Goal: Information Seeking & Learning: Learn about a topic

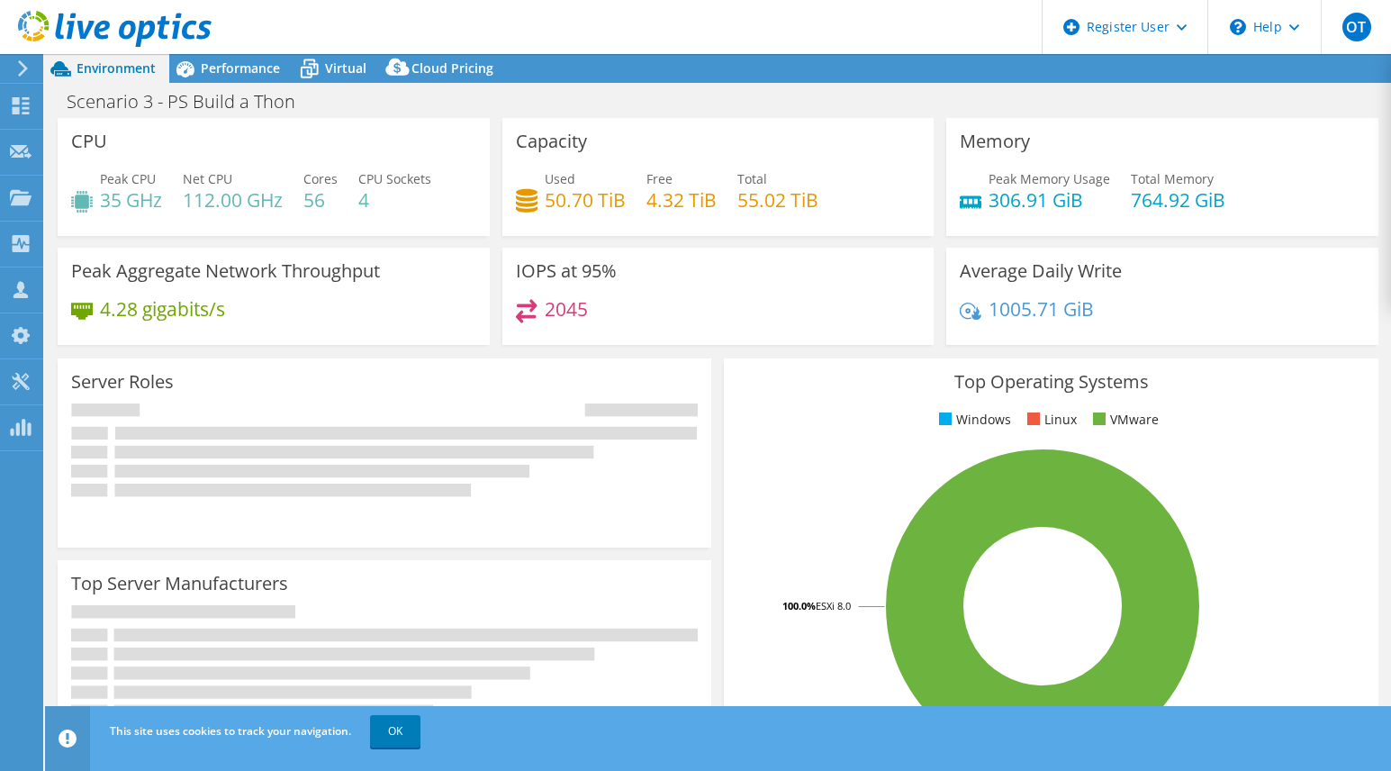
select select "USD"
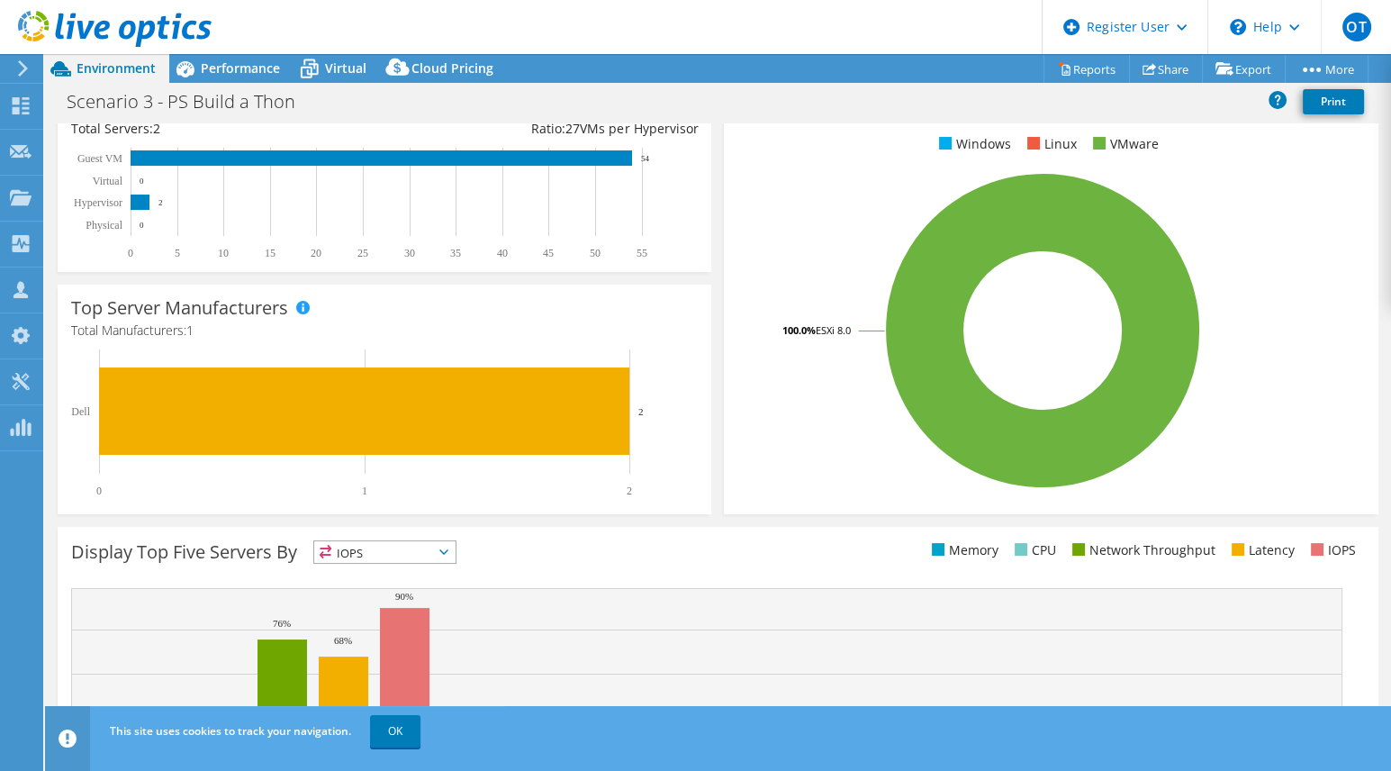
scroll to position [255, 0]
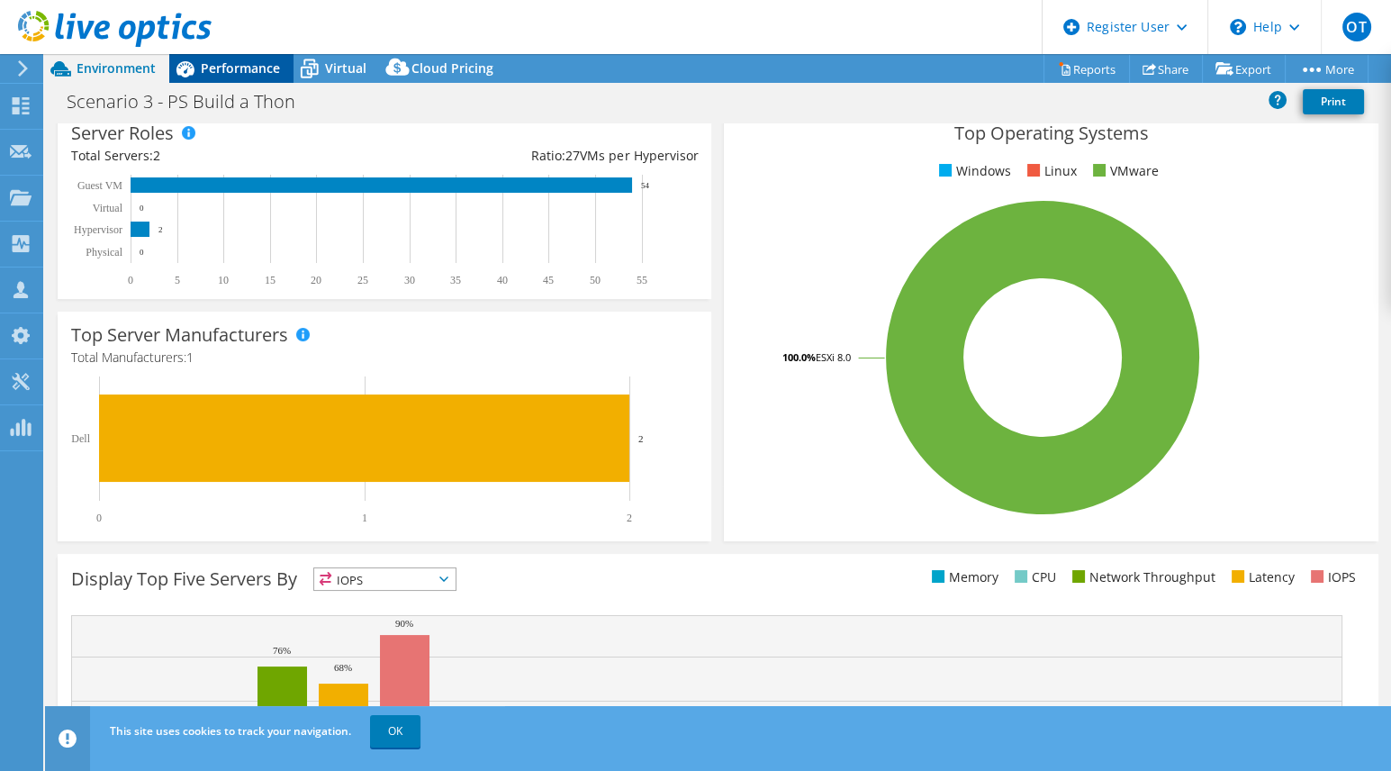
click at [235, 61] on span "Performance" at bounding box center [240, 67] width 79 height 17
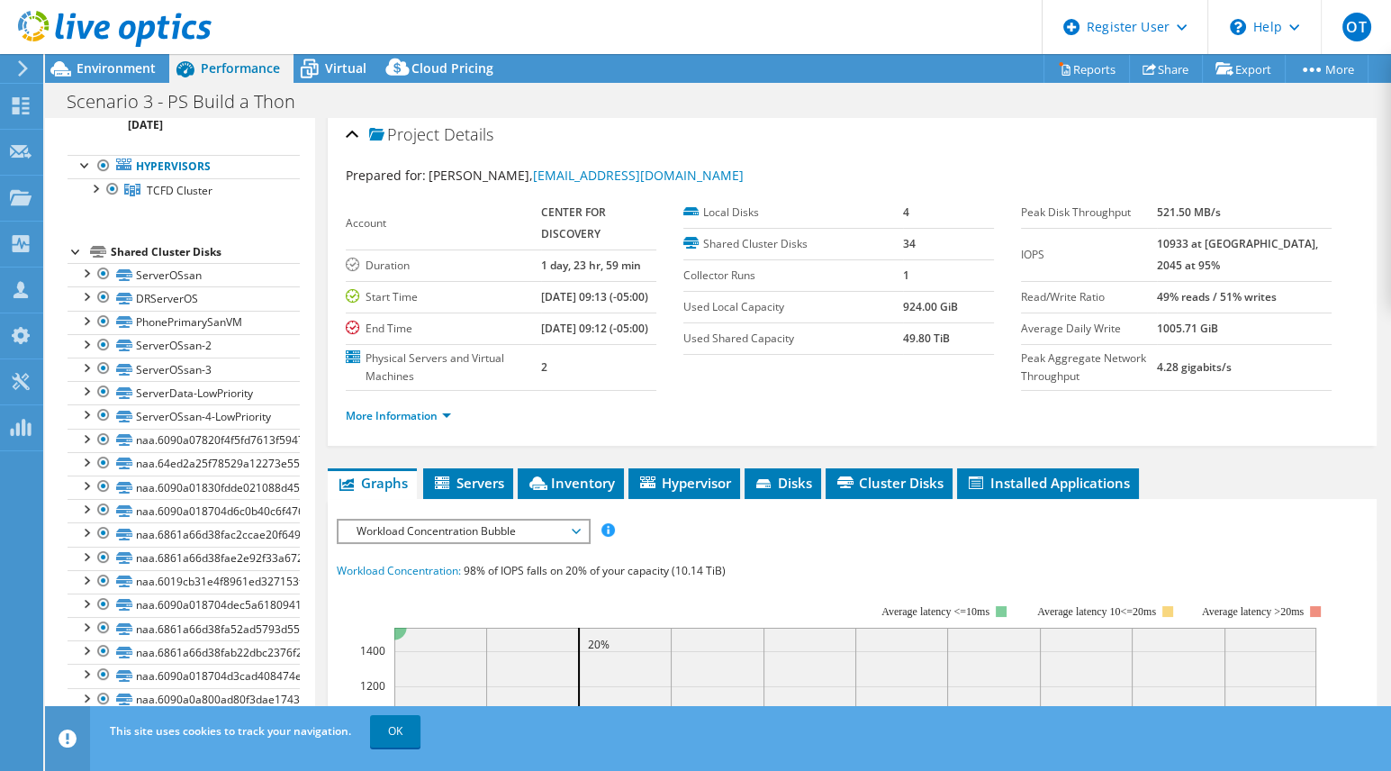
scroll to position [0, 0]
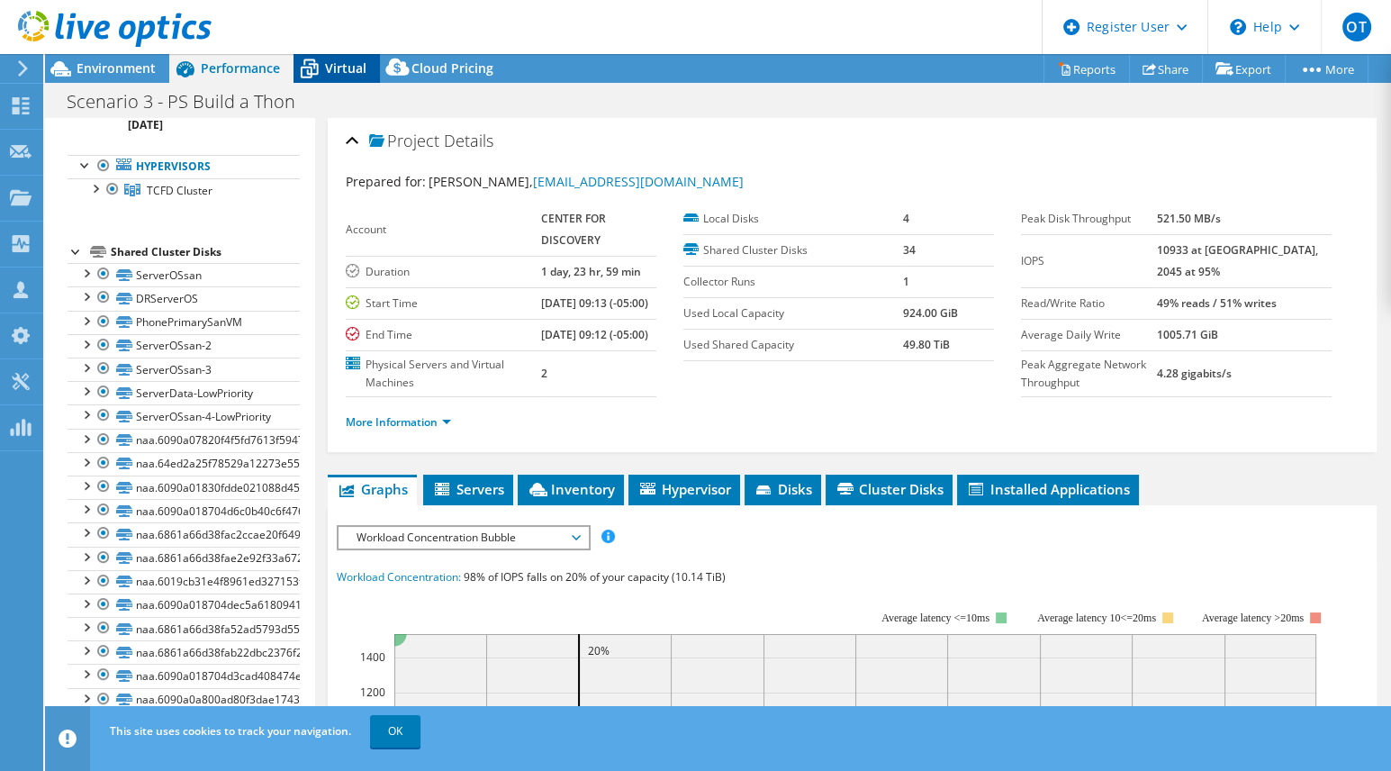
click at [345, 65] on span "Virtual" at bounding box center [345, 67] width 41 height 17
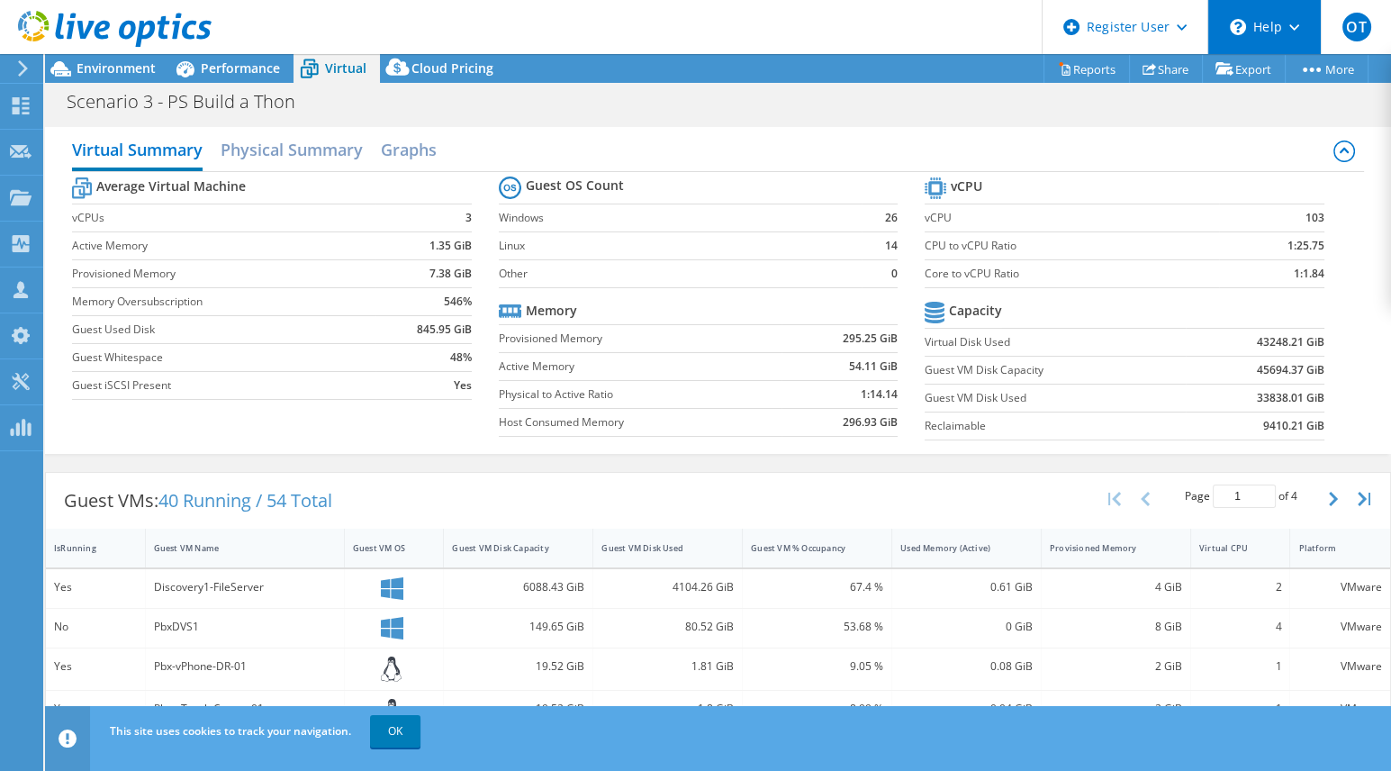
click at [1303, 1] on div "\n Help" at bounding box center [1263, 27] width 113 height 54
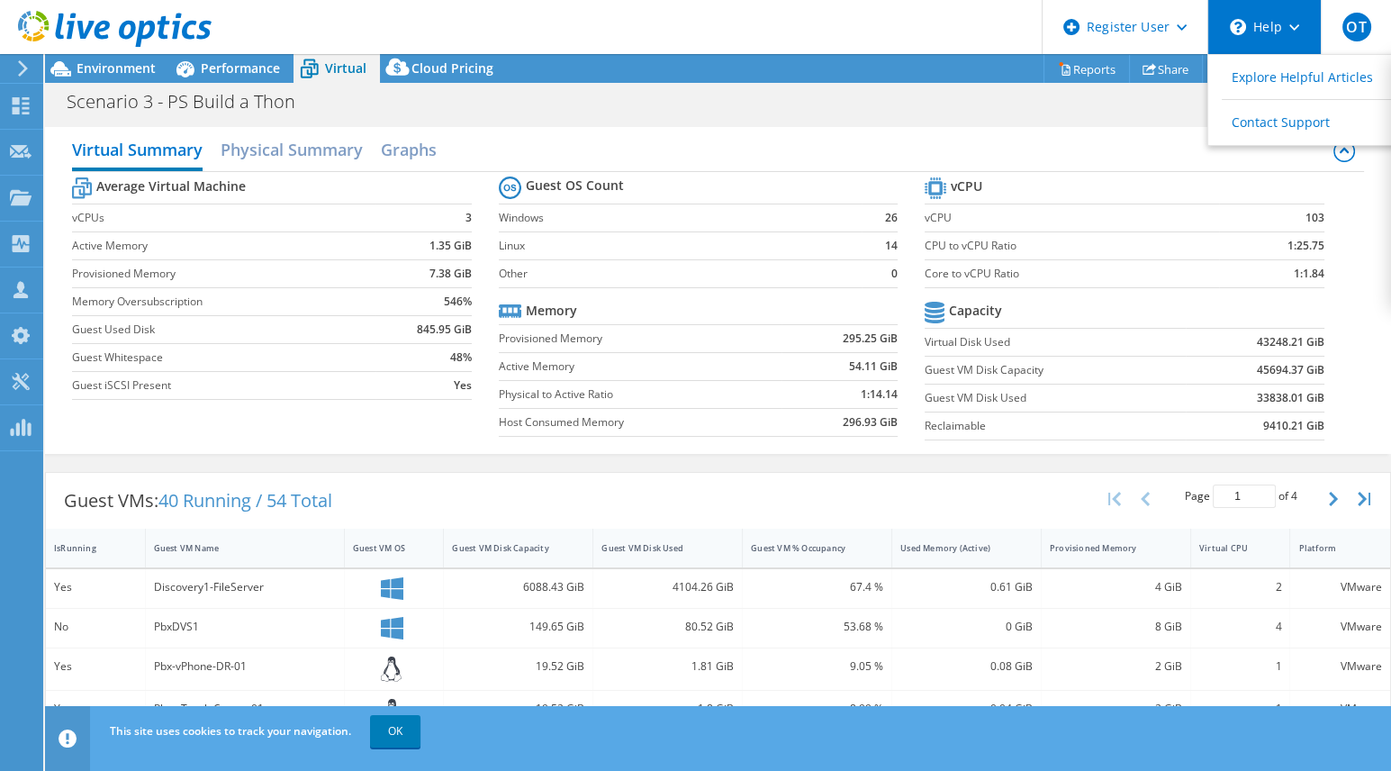
click at [1303, 1] on div "\n Help" at bounding box center [1263, 27] width 113 height 54
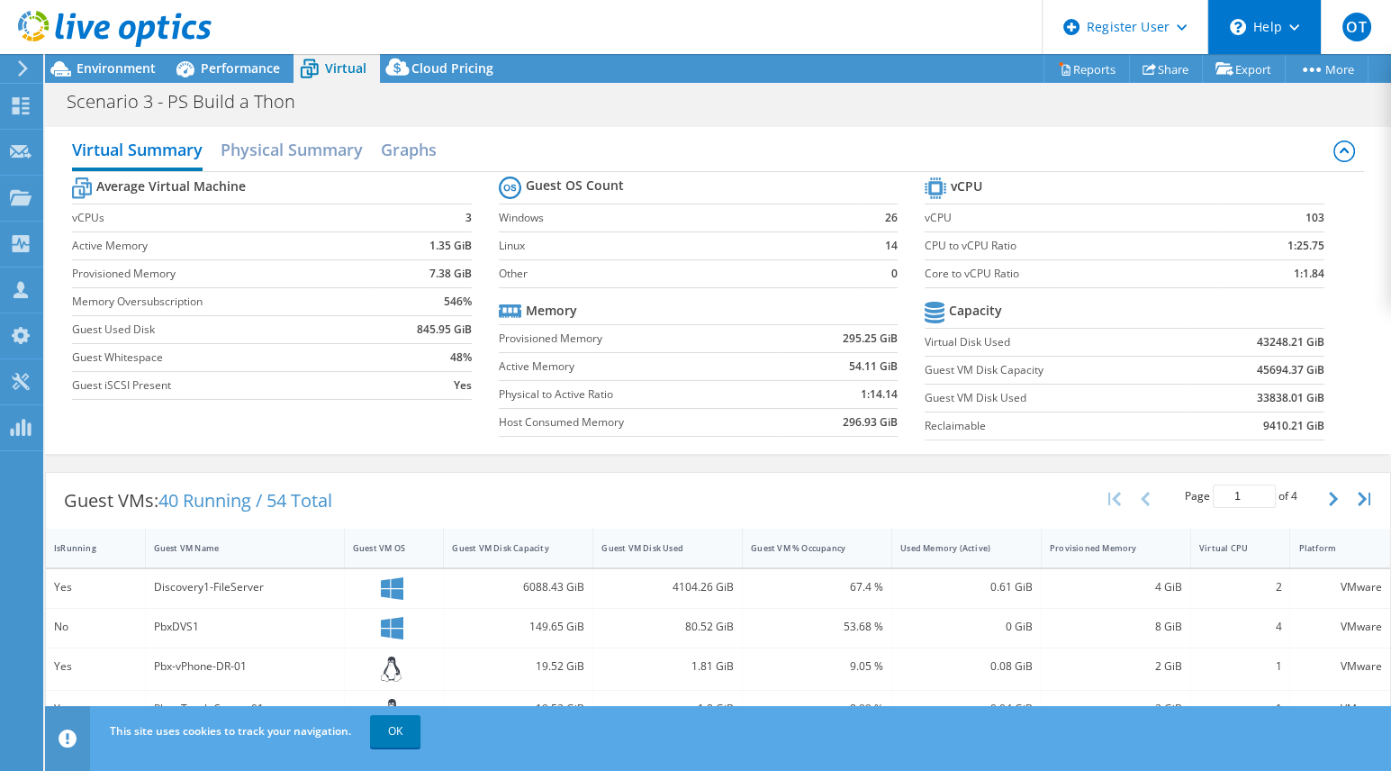
click at [1303, 1] on div "\n Help" at bounding box center [1263, 27] width 113 height 54
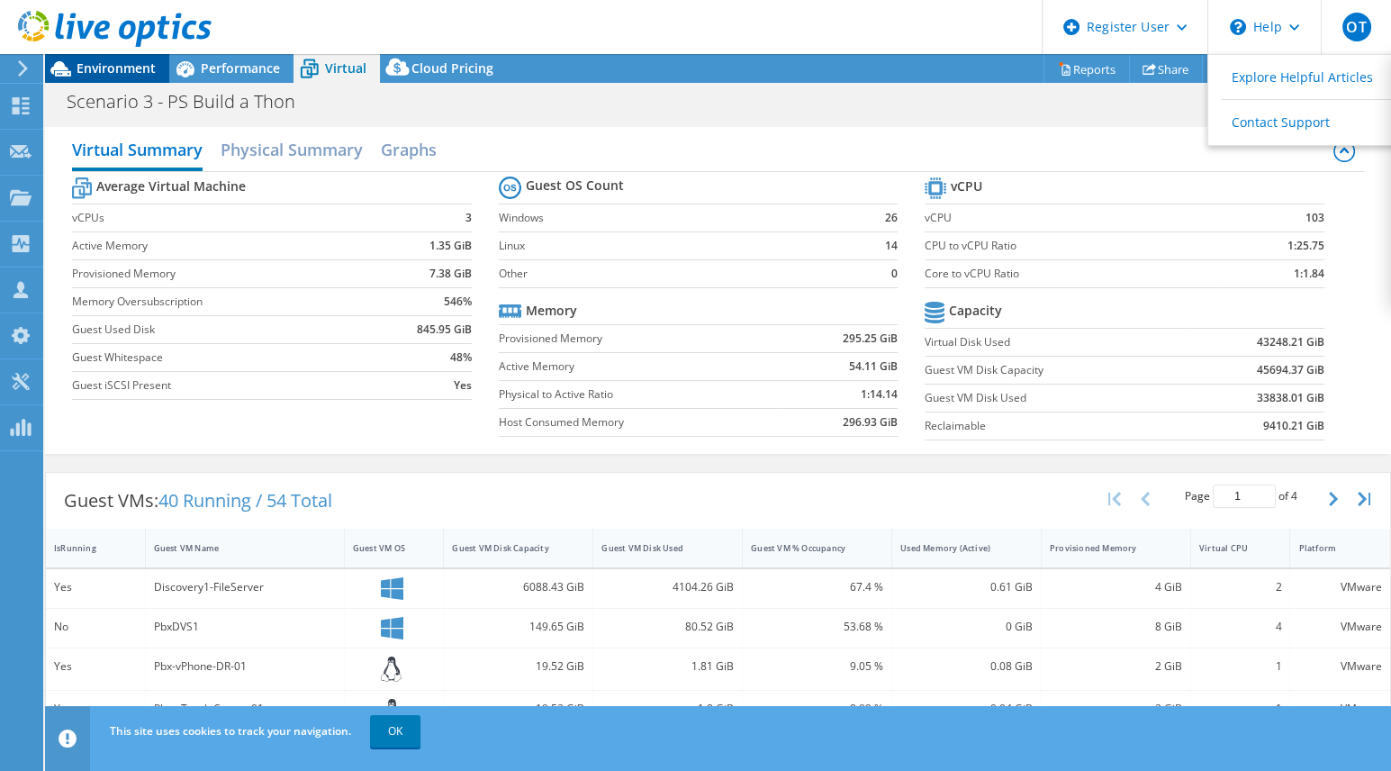
click at [116, 68] on span "Environment" at bounding box center [116, 67] width 79 height 17
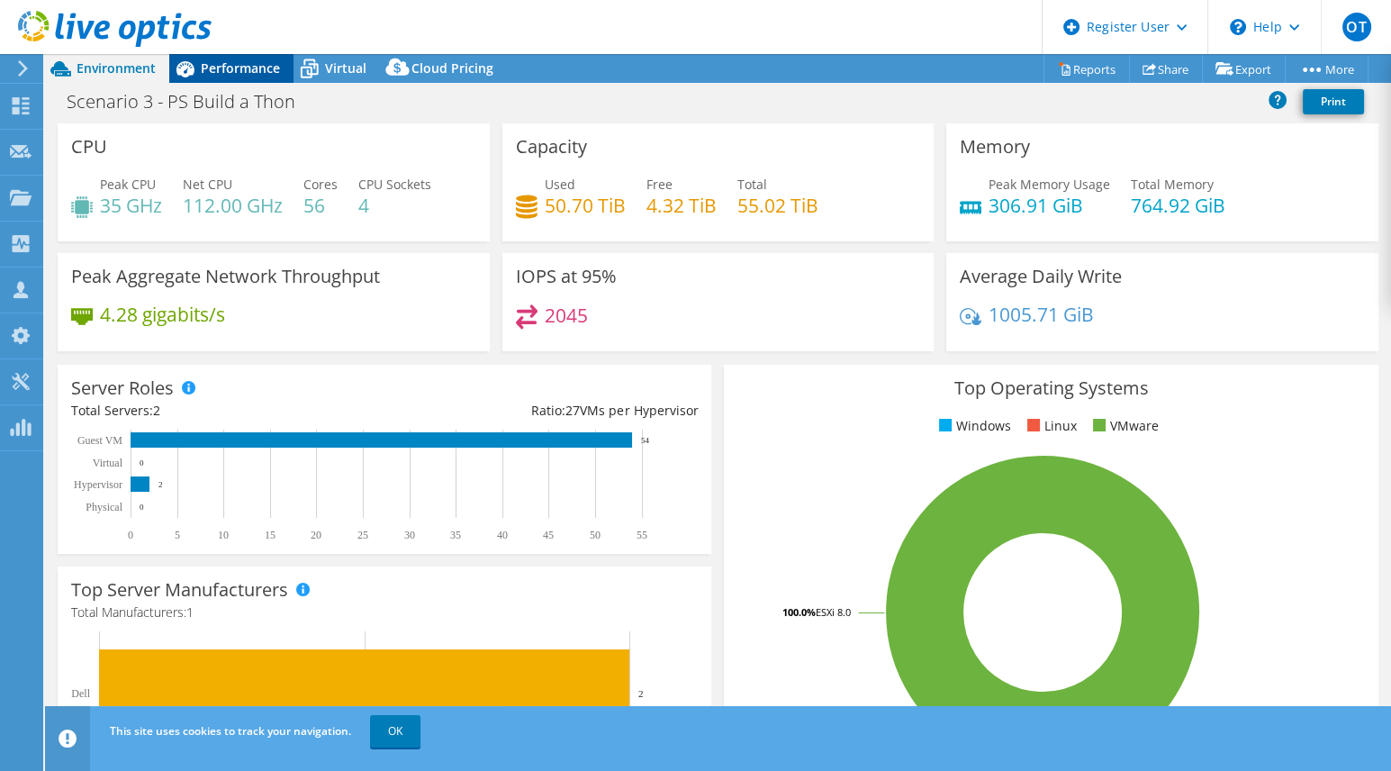
click at [245, 77] on span "Performance" at bounding box center [240, 67] width 79 height 17
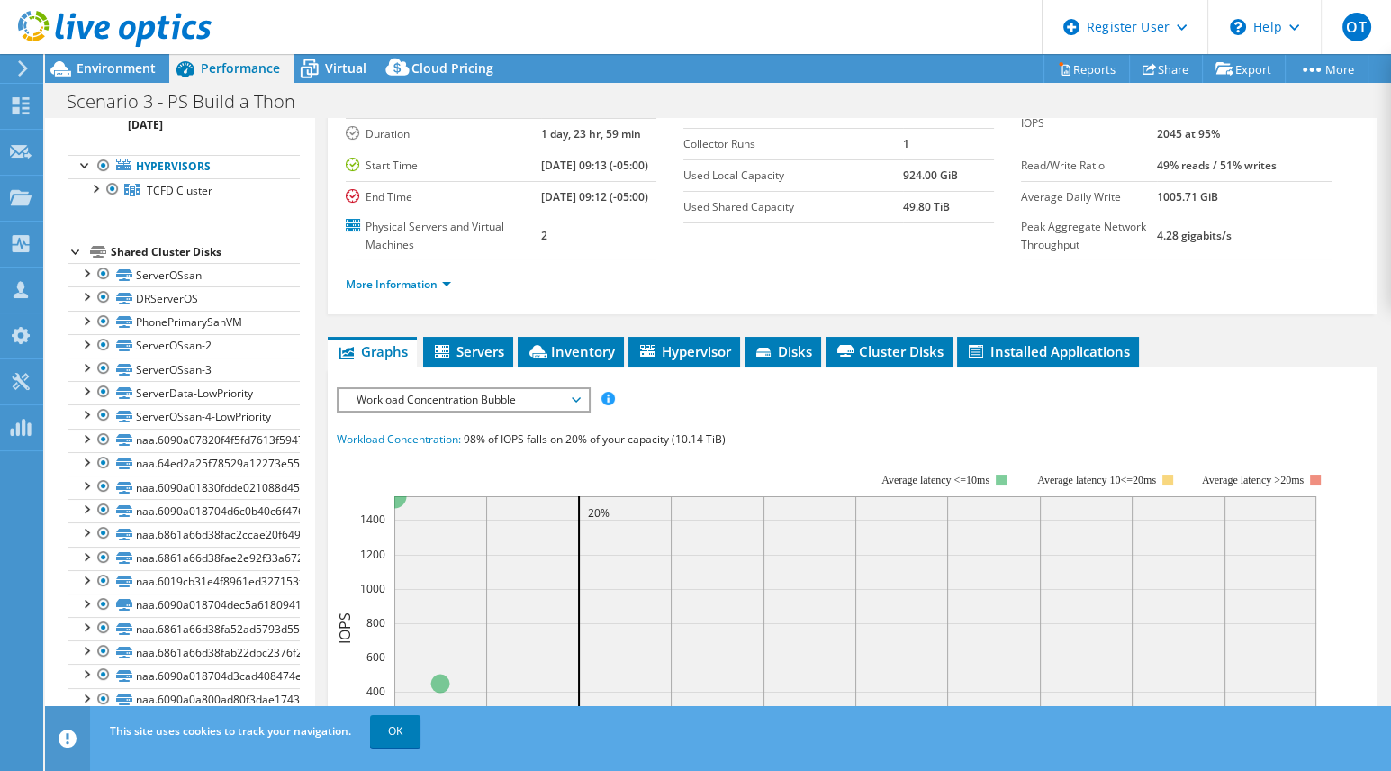
scroll to position [139, 0]
click at [475, 359] on span "Servers" at bounding box center [468, 350] width 72 height 18
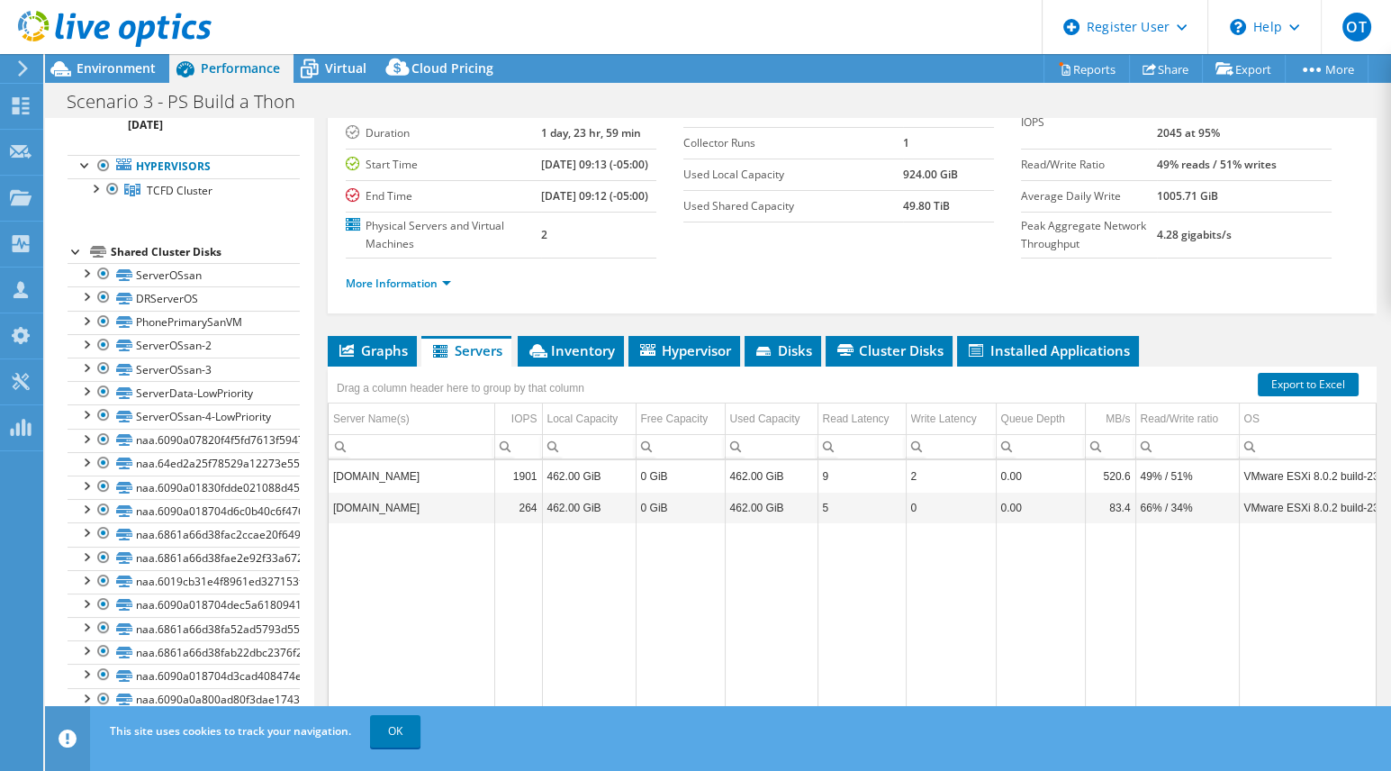
click at [587, 405] on div "Drag a column header here to group by that column" at bounding box center [461, 385] width 266 height 39
click at [583, 359] on span "Inventory" at bounding box center [571, 350] width 88 height 18
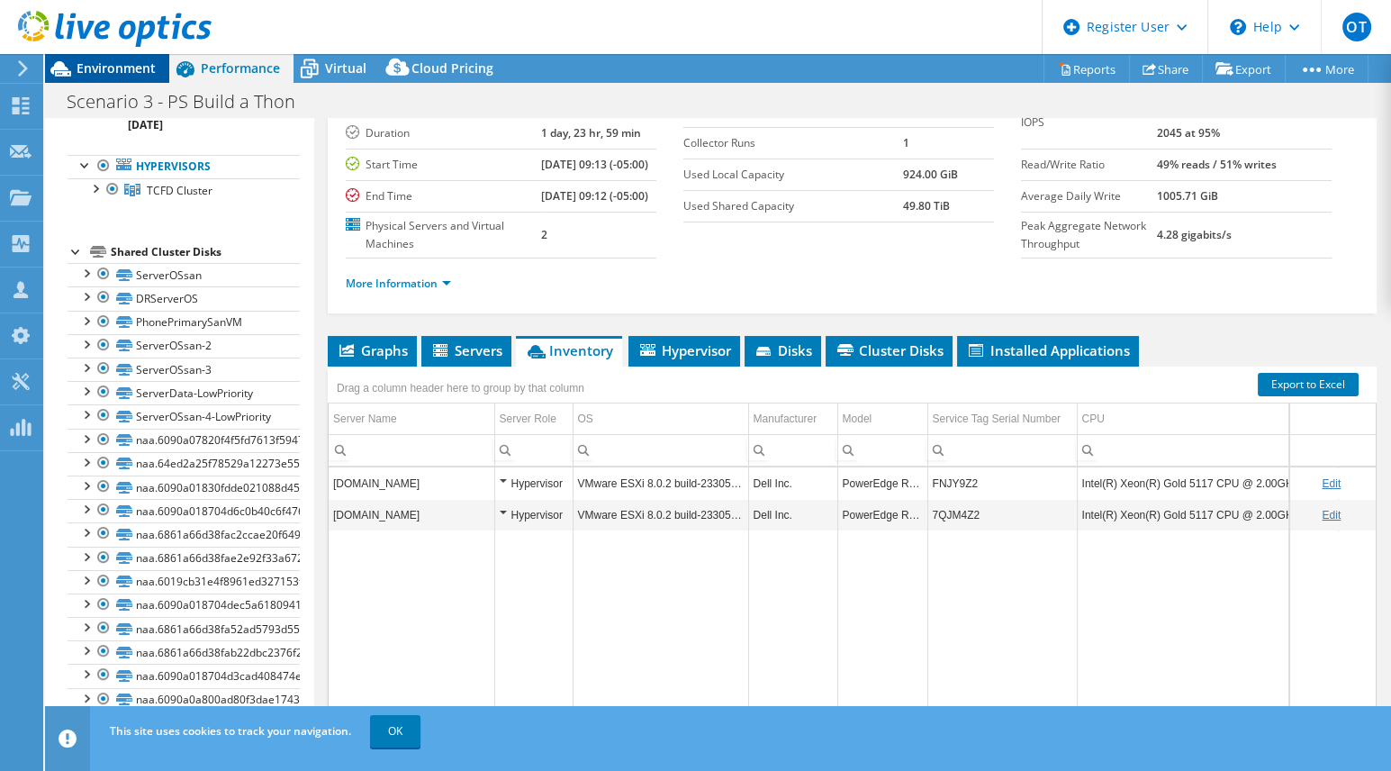
click at [123, 70] on span "Environment" at bounding box center [116, 67] width 79 height 17
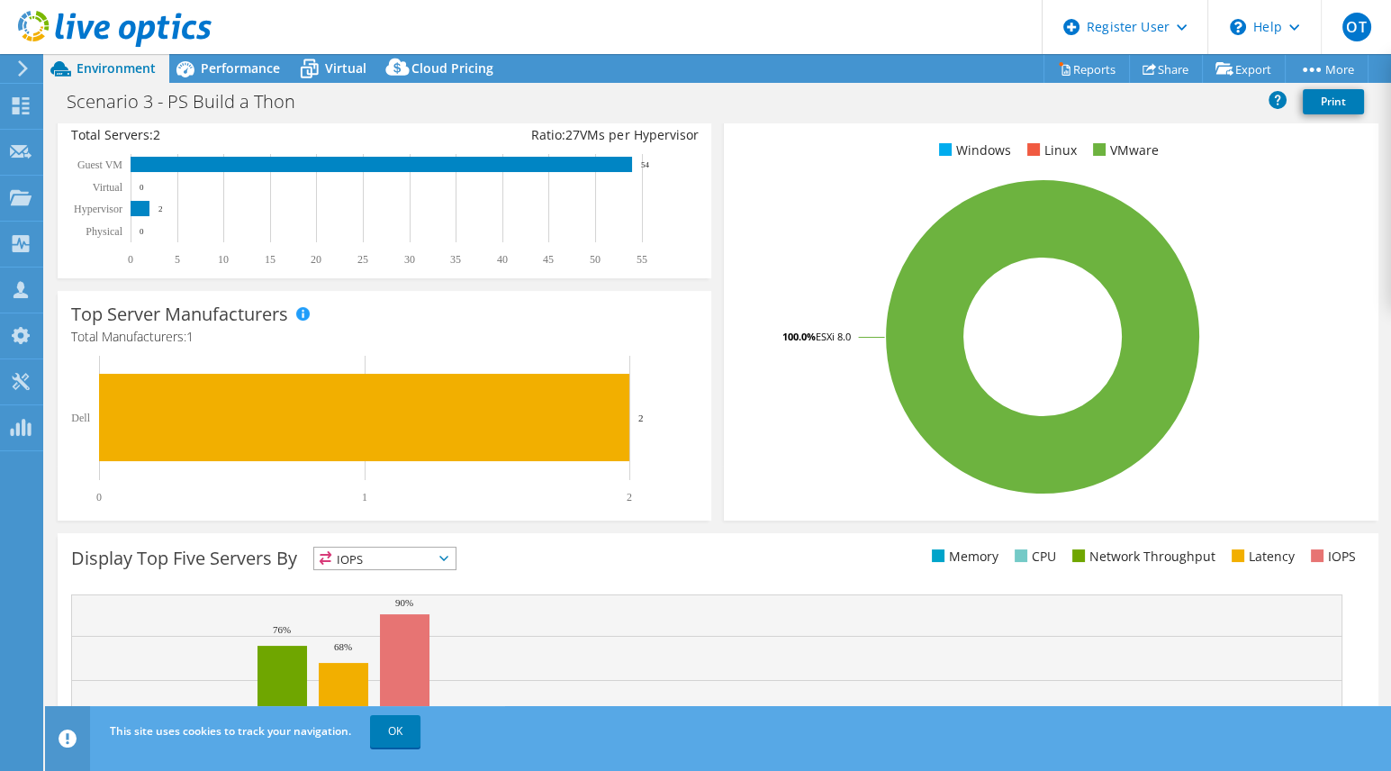
scroll to position [0, 0]
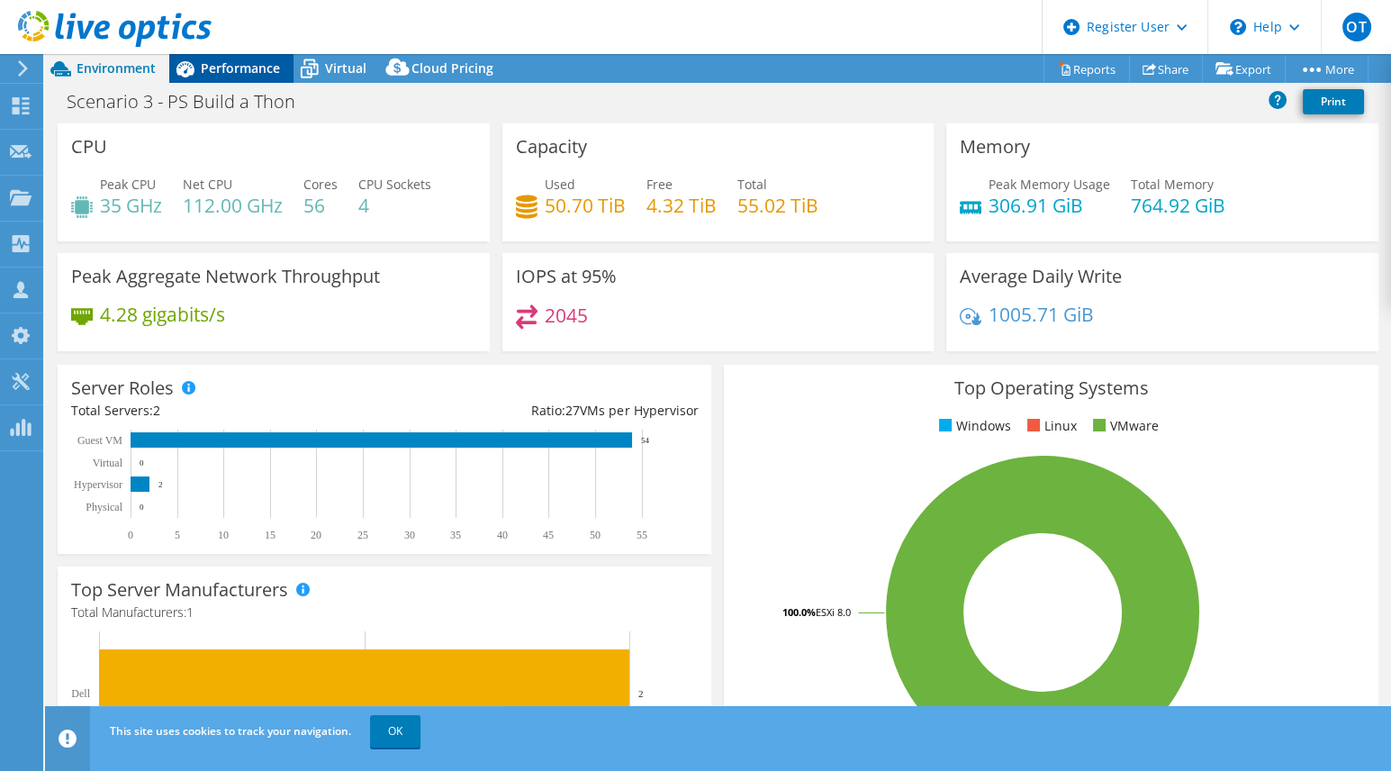
click at [226, 75] on span "Performance" at bounding box center [240, 67] width 79 height 17
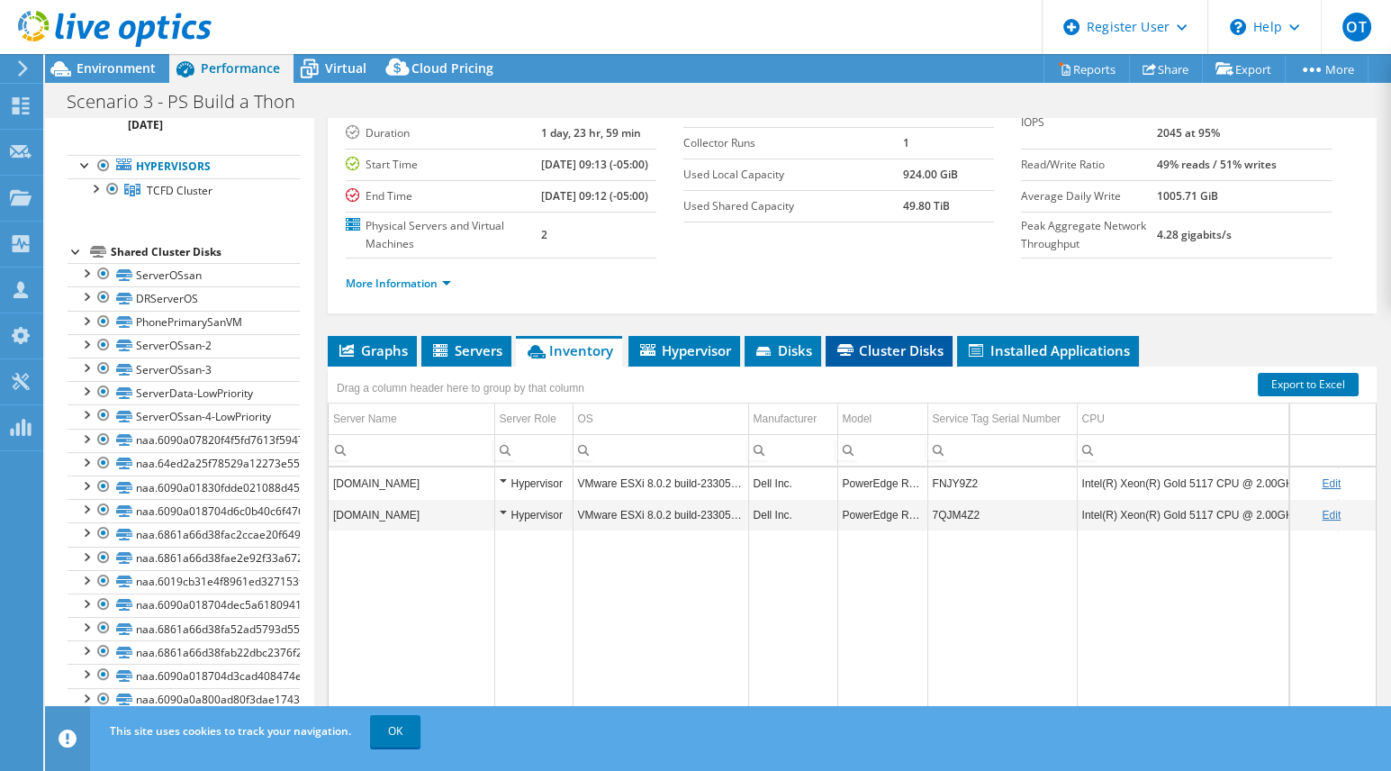
click at [909, 359] on span "Cluster Disks" at bounding box center [889, 350] width 109 height 18
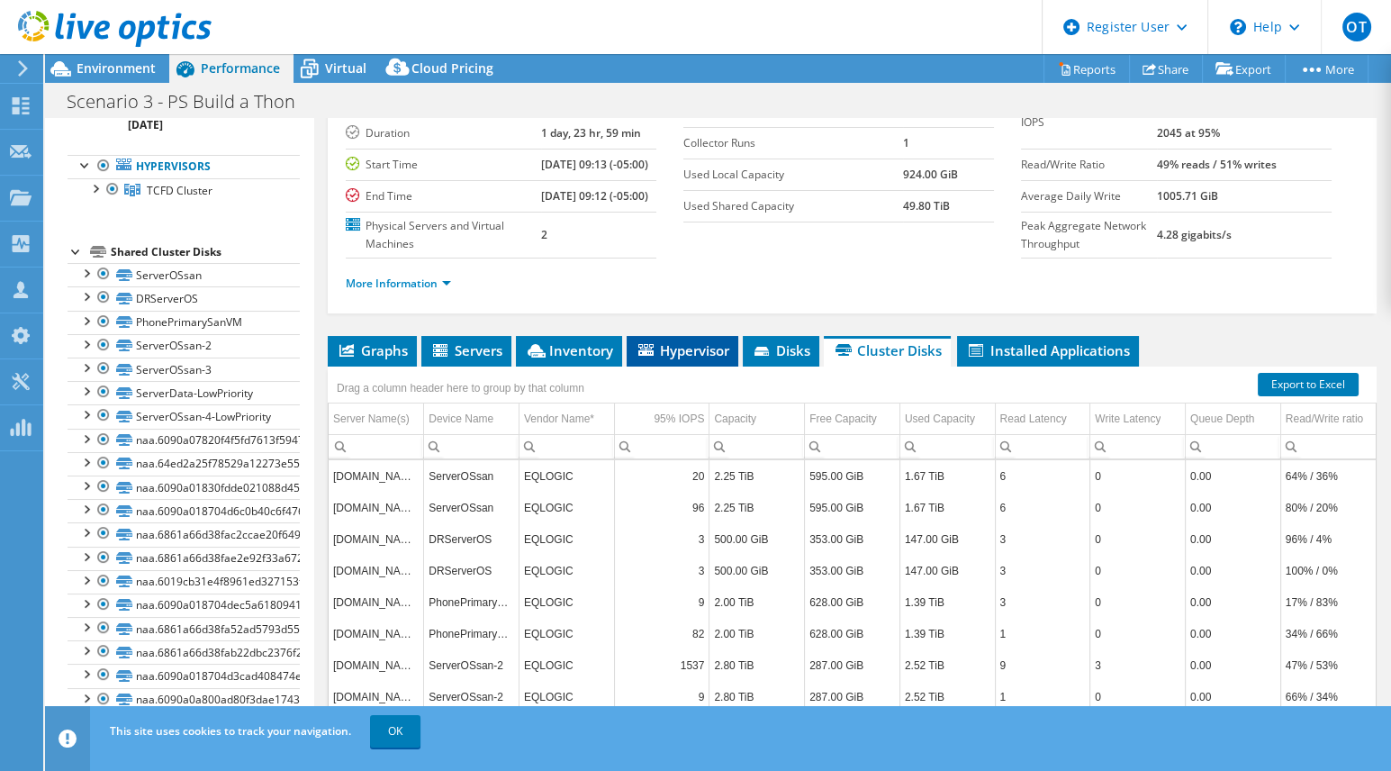
click at [699, 366] on li "Hypervisor" at bounding box center [683, 351] width 112 height 31
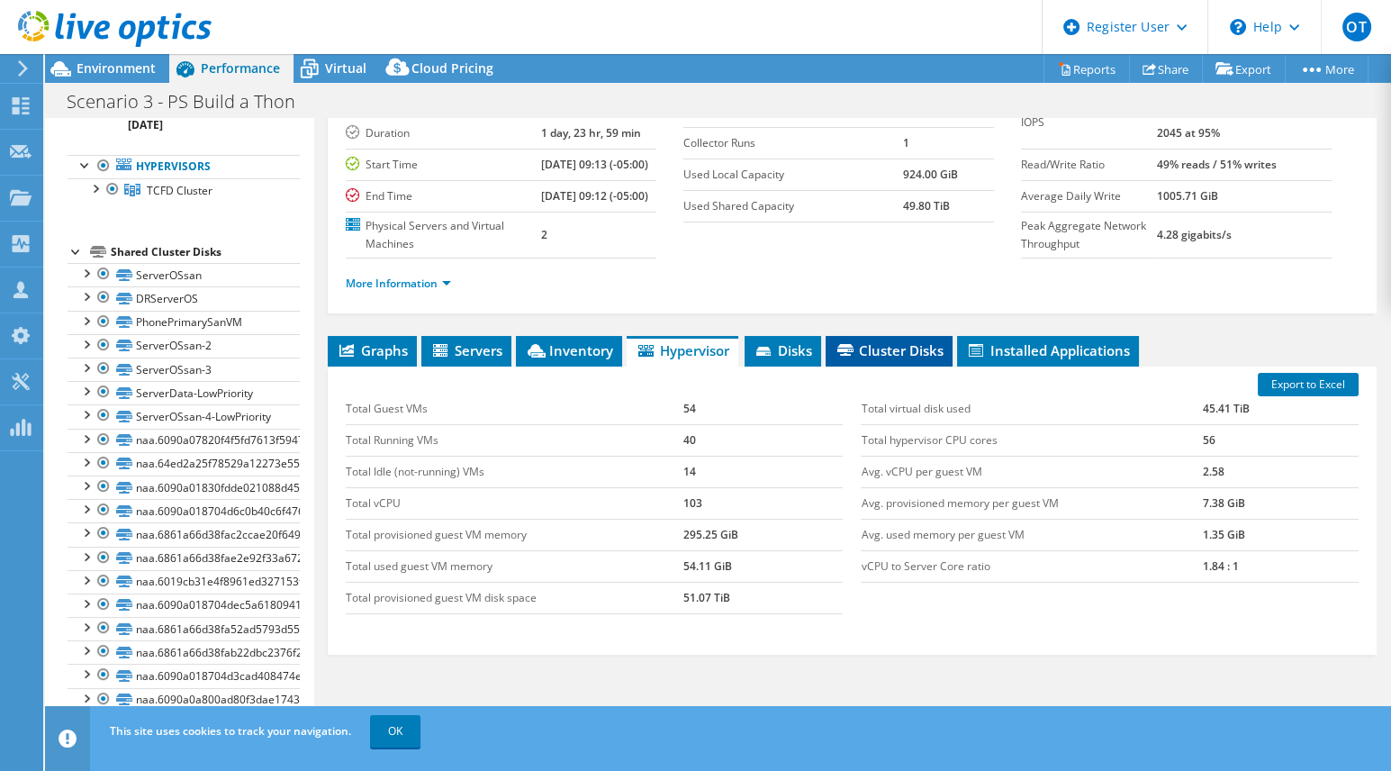
click at [893, 366] on li "Cluster Disks" at bounding box center [889, 351] width 127 height 31
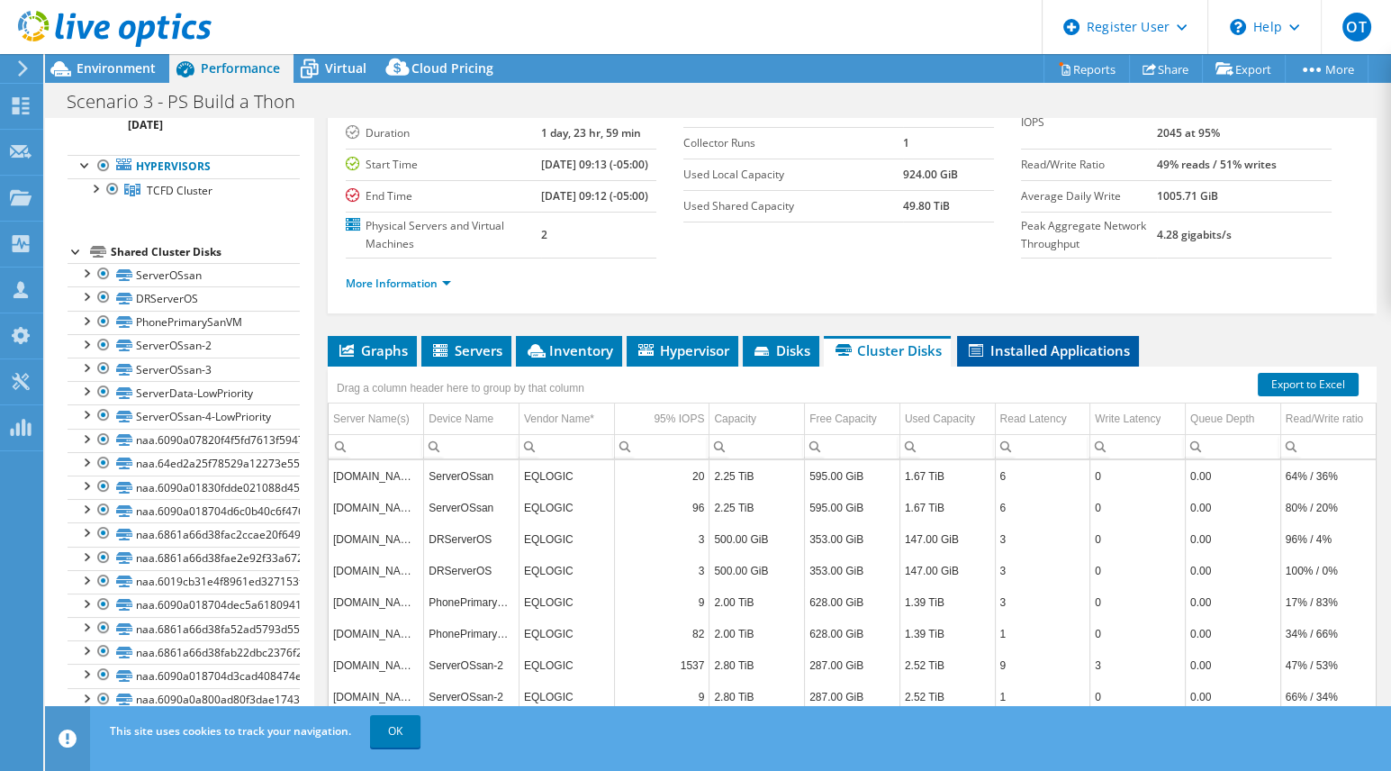
click at [1053, 366] on li "Installed Applications" at bounding box center [1048, 351] width 182 height 31
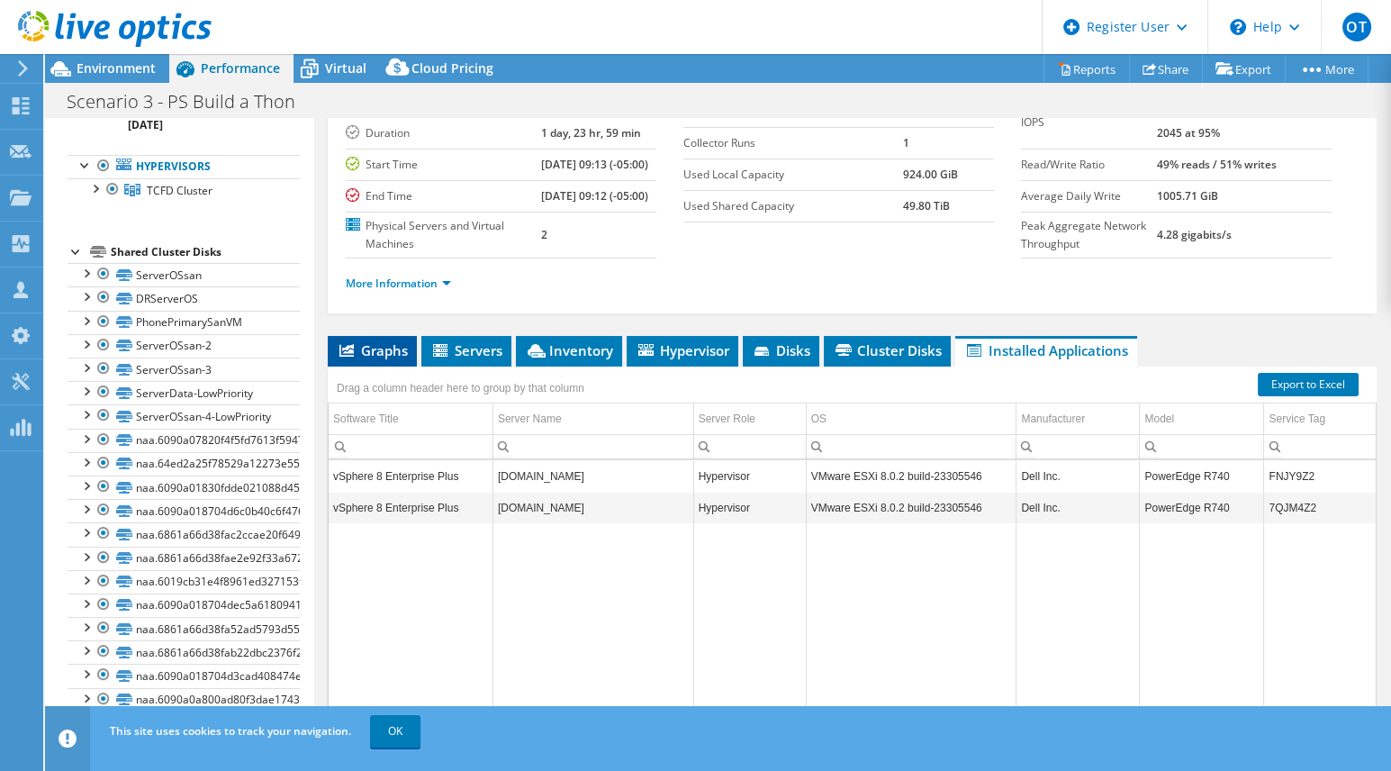
click at [381, 366] on li "Graphs" at bounding box center [372, 351] width 89 height 31
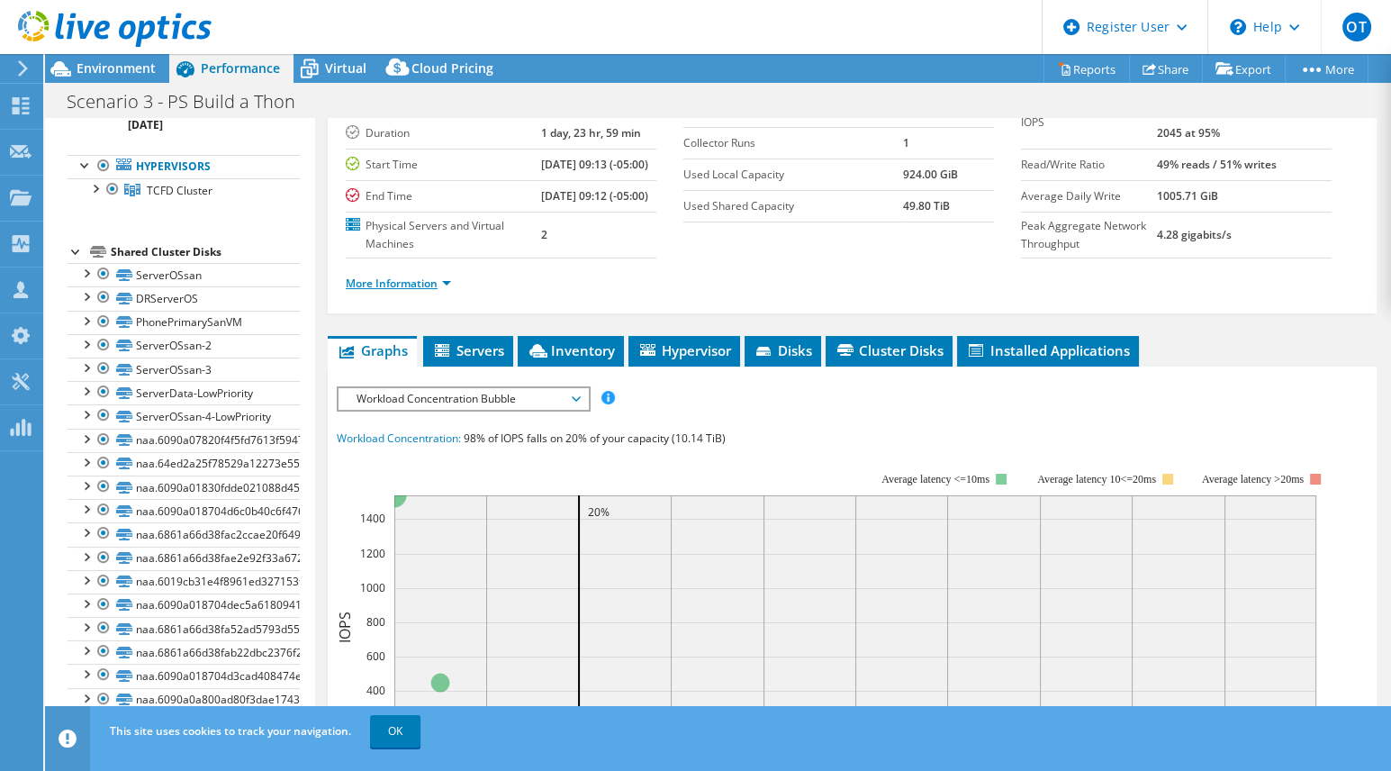
click at [432, 291] on link "More Information" at bounding box center [398, 283] width 105 height 15
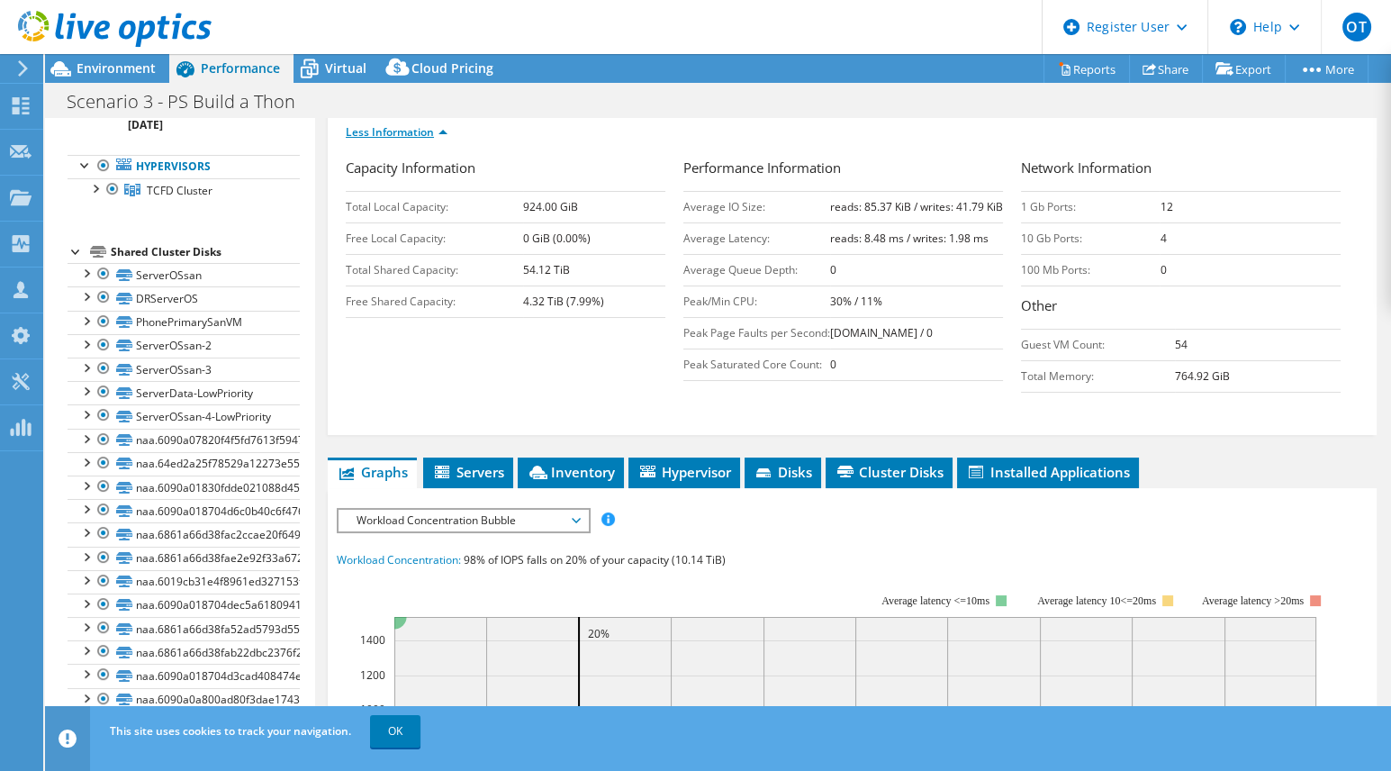
scroll to position [291, 0]
